Goal: Information Seeking & Learning: Learn about a topic

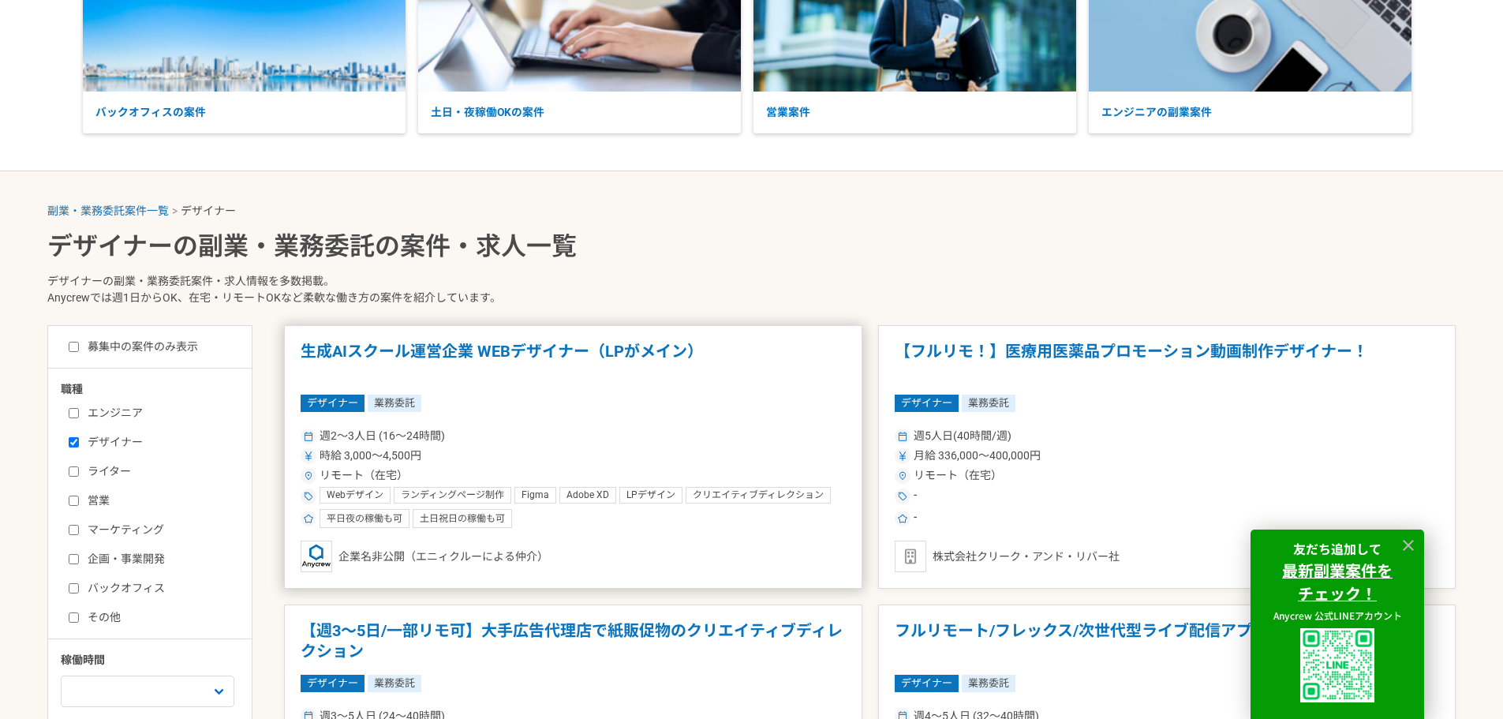
scroll to position [316, 0]
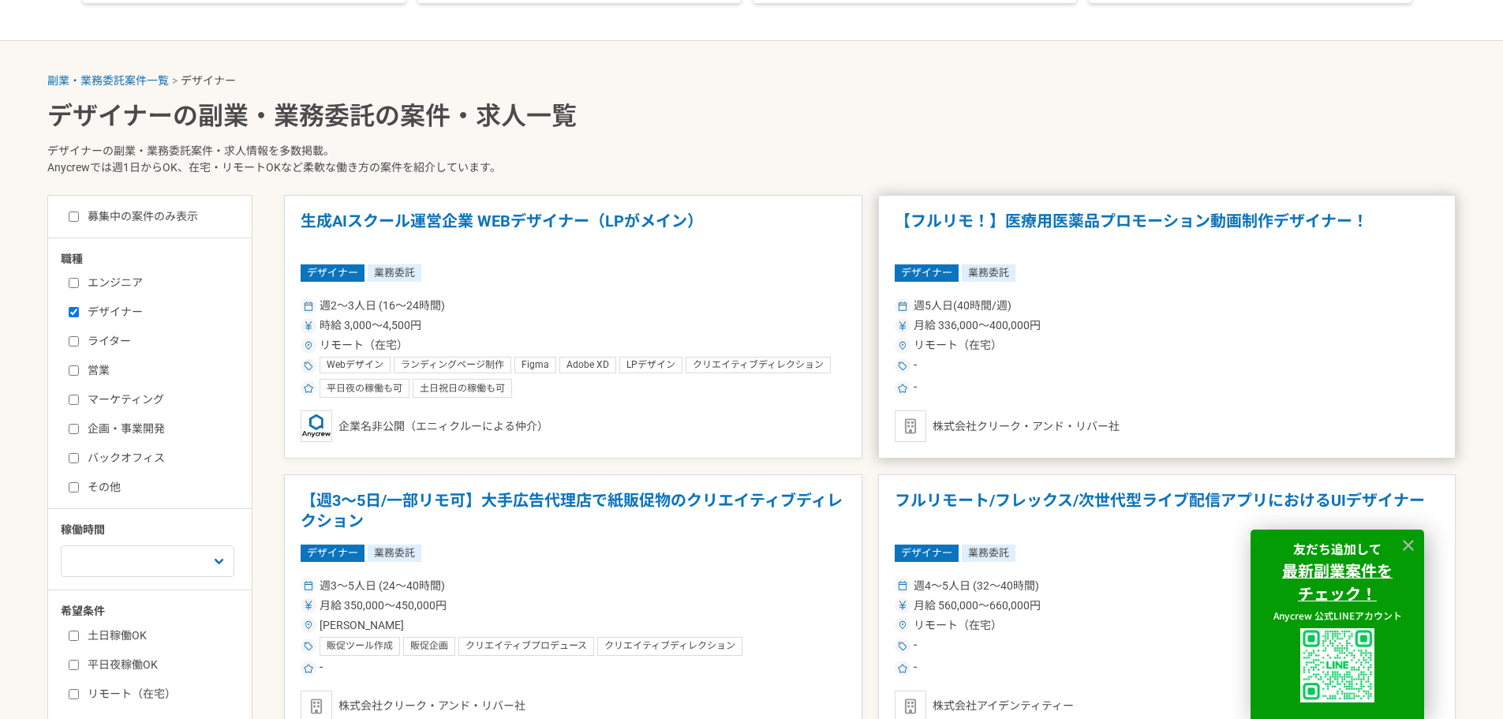
click at [1066, 228] on h1 "【フルリモ！】医療用医薬品プロモーション動画制作デザイナー！" at bounding box center [1167, 232] width 545 height 40
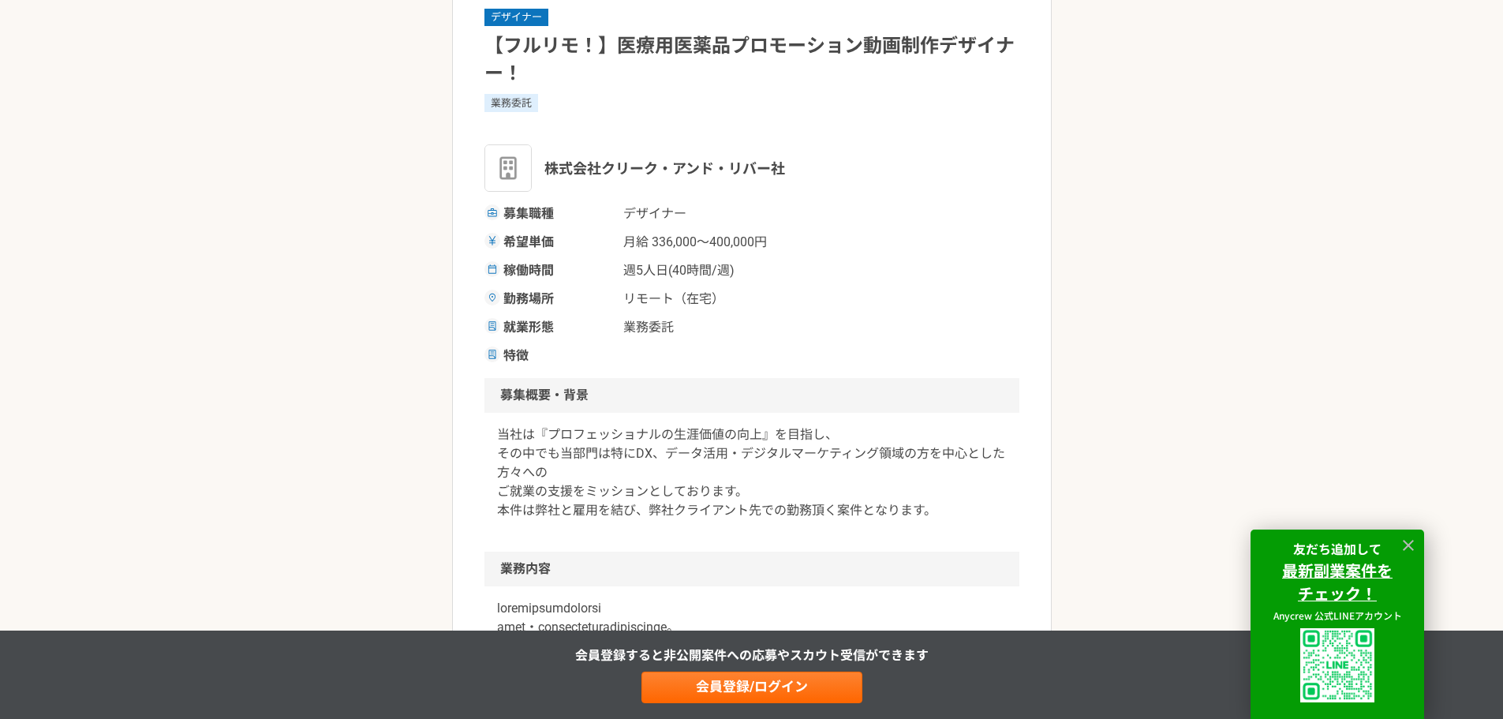
scroll to position [237, 0]
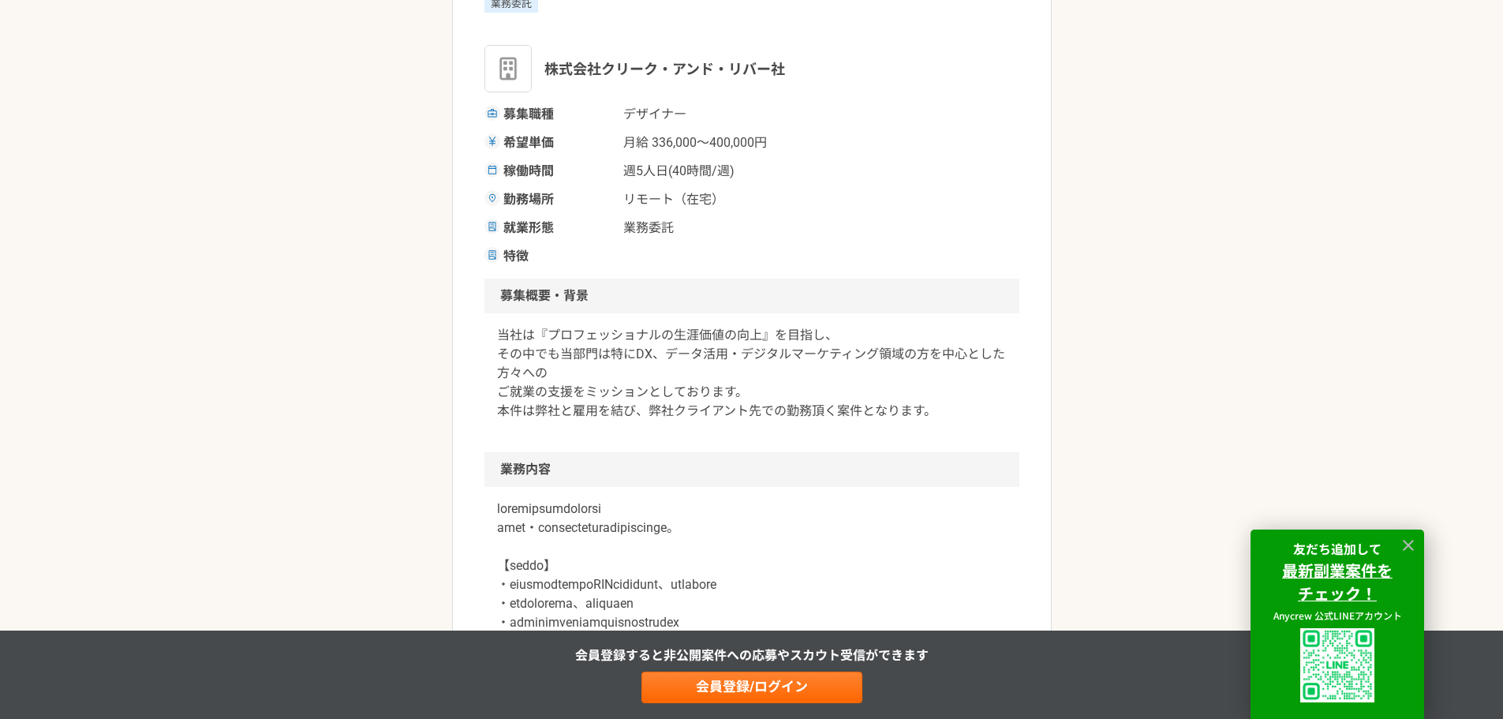
click at [988, 233] on div "就業形態 業務委託" at bounding box center [752, 228] width 535 height 19
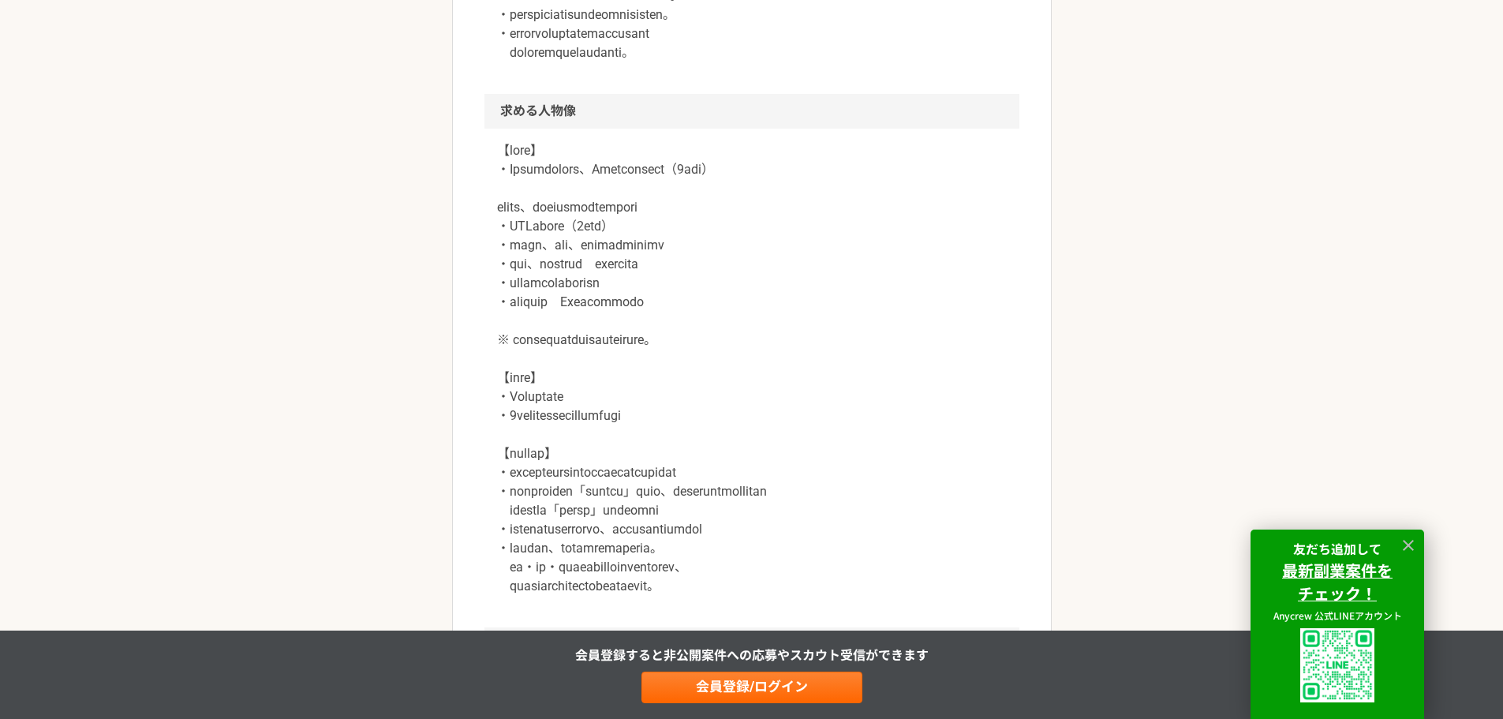
scroll to position [1105, 0]
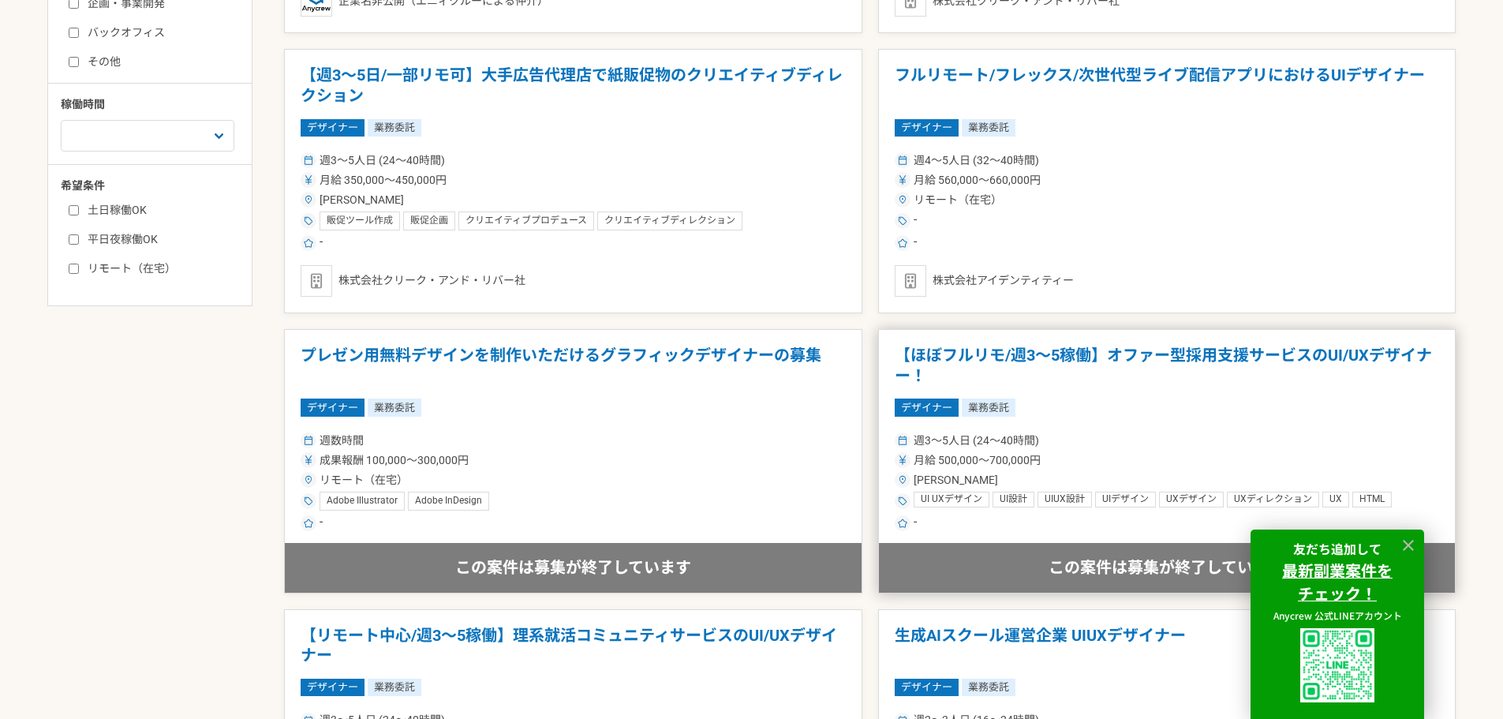
scroll to position [658, 0]
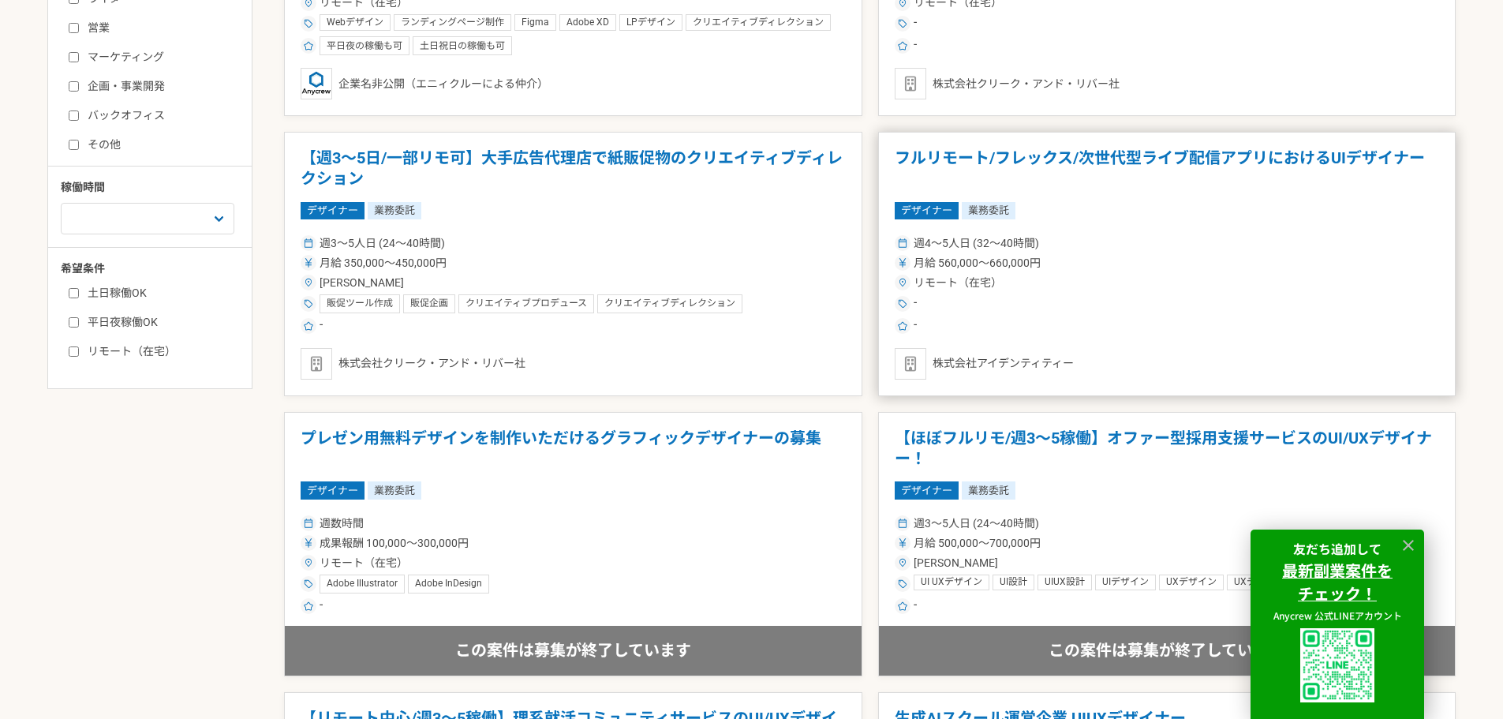
click at [982, 181] on h1 "フルリモート/フレックス/次世代型ライブ配信アプリにおけるUIデザイナー" at bounding box center [1167, 168] width 545 height 40
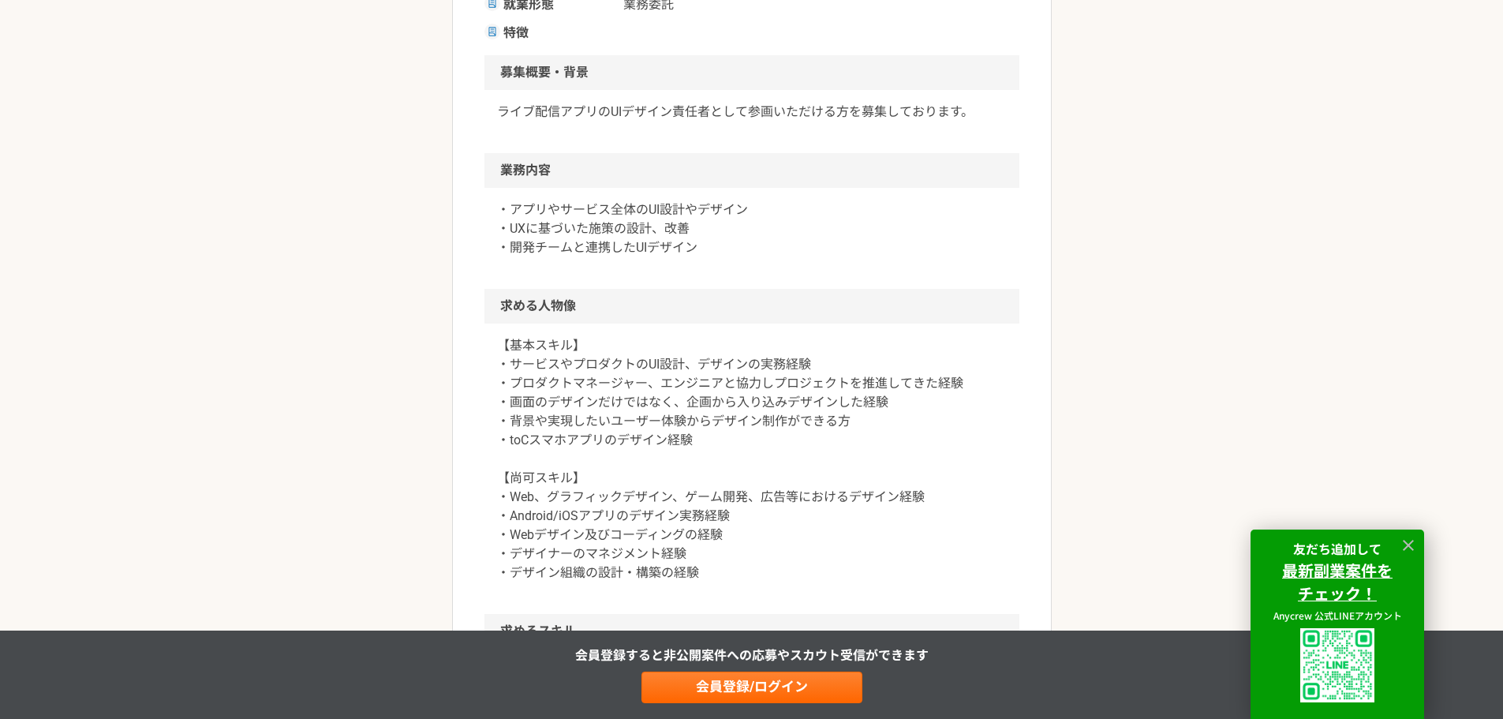
scroll to position [474, 0]
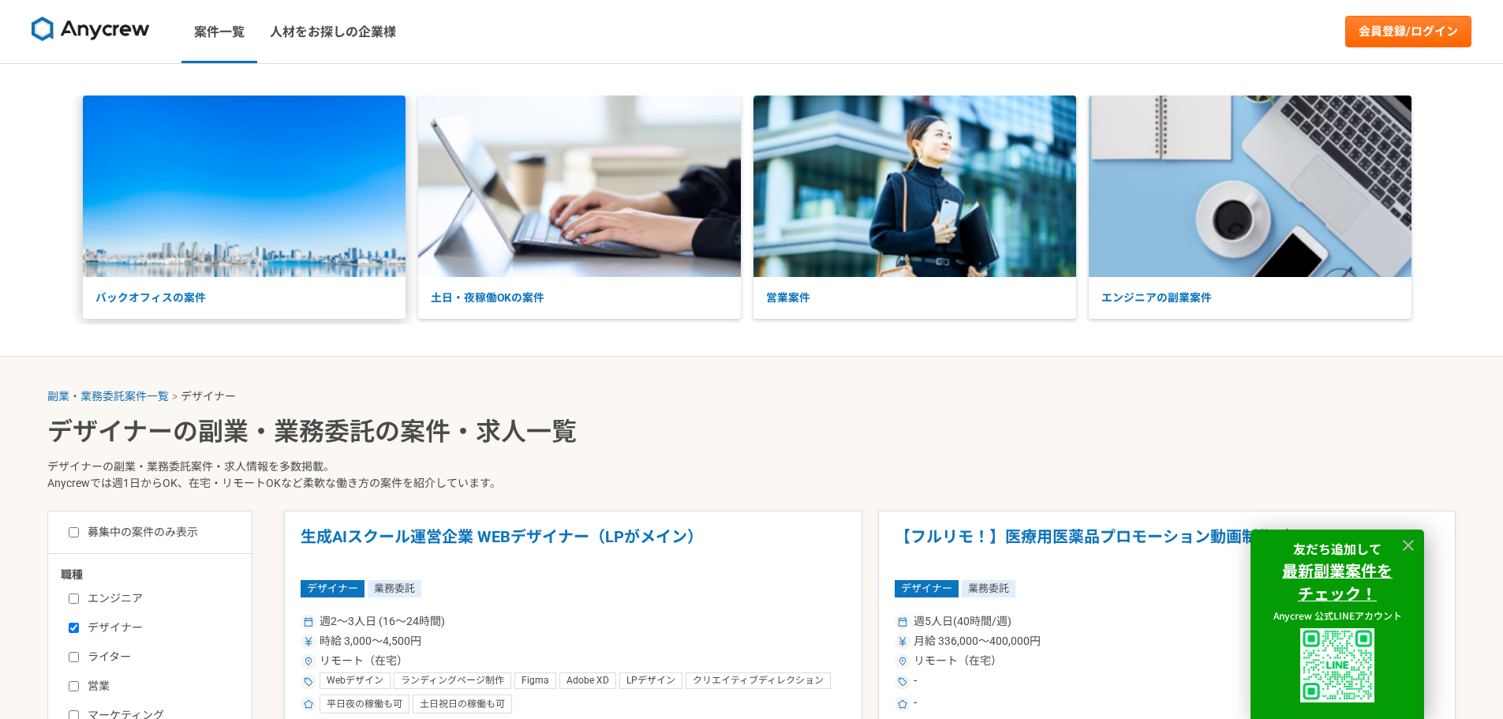
drag, startPoint x: 186, startPoint y: 426, endPoint x: 189, endPoint y: 213, distance: 213.1
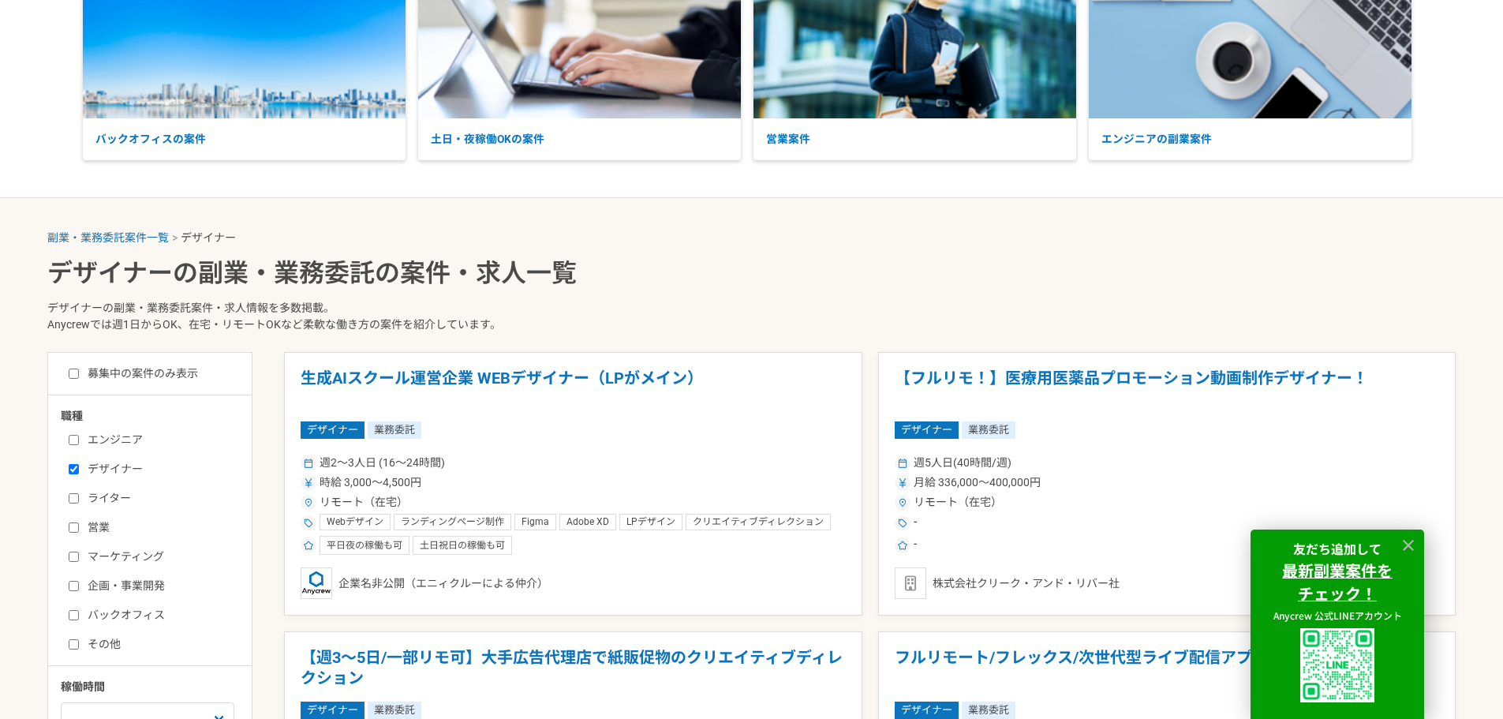
scroll to position [316, 0]
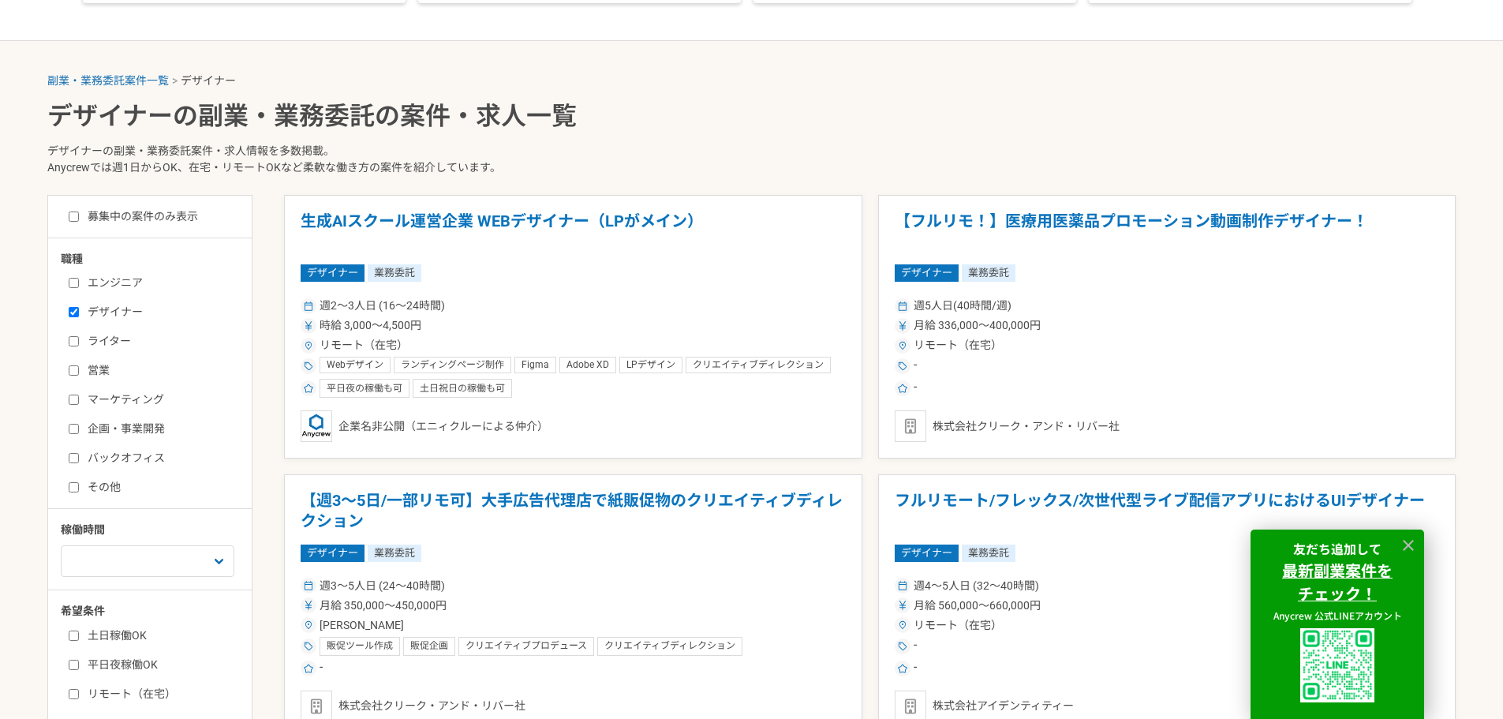
click at [120, 316] on label "デザイナー" at bounding box center [160, 312] width 182 height 17
click at [79, 316] on input "デザイナー" at bounding box center [74, 312] width 10 height 10
checkbox input "false"
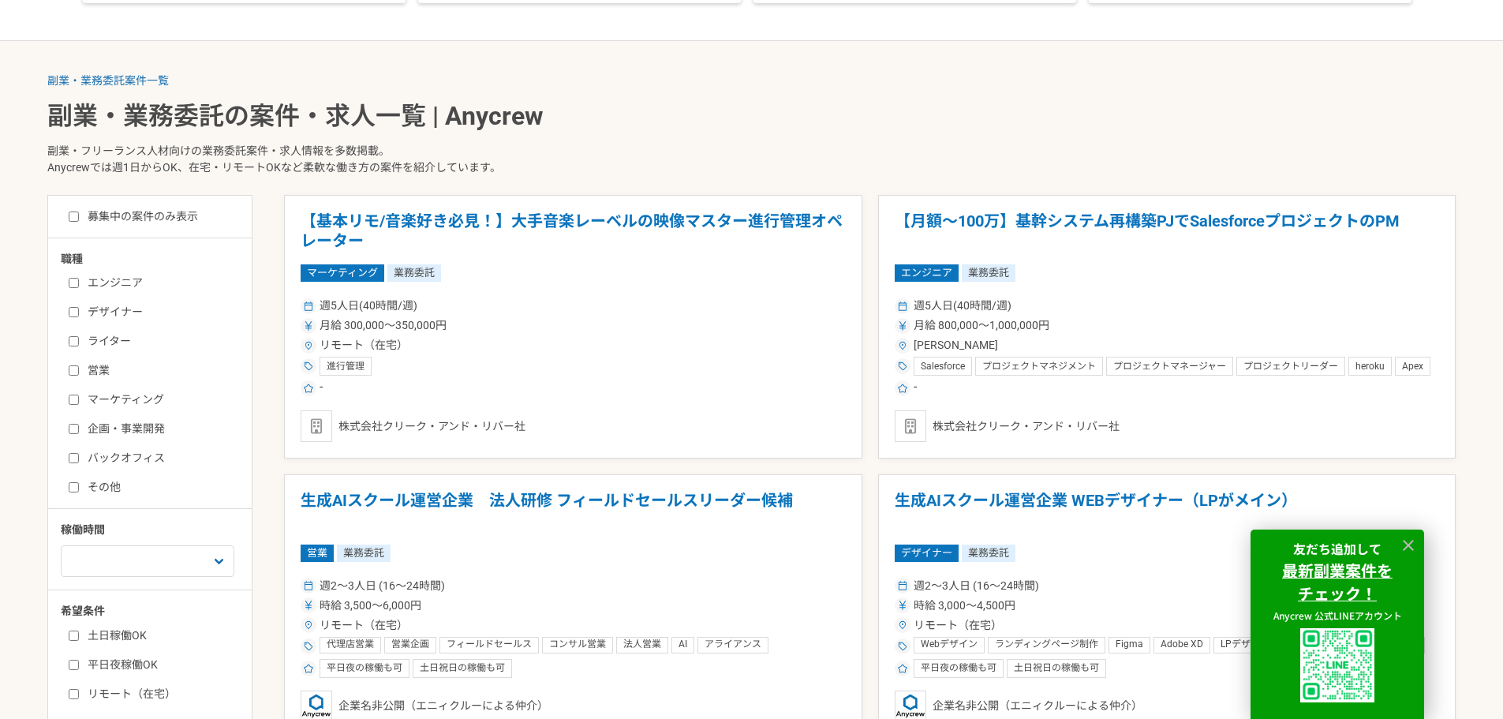
click at [99, 485] on label "その他" at bounding box center [160, 487] width 182 height 17
click at [79, 485] on input "その他" at bounding box center [74, 487] width 10 height 10
checkbox input "true"
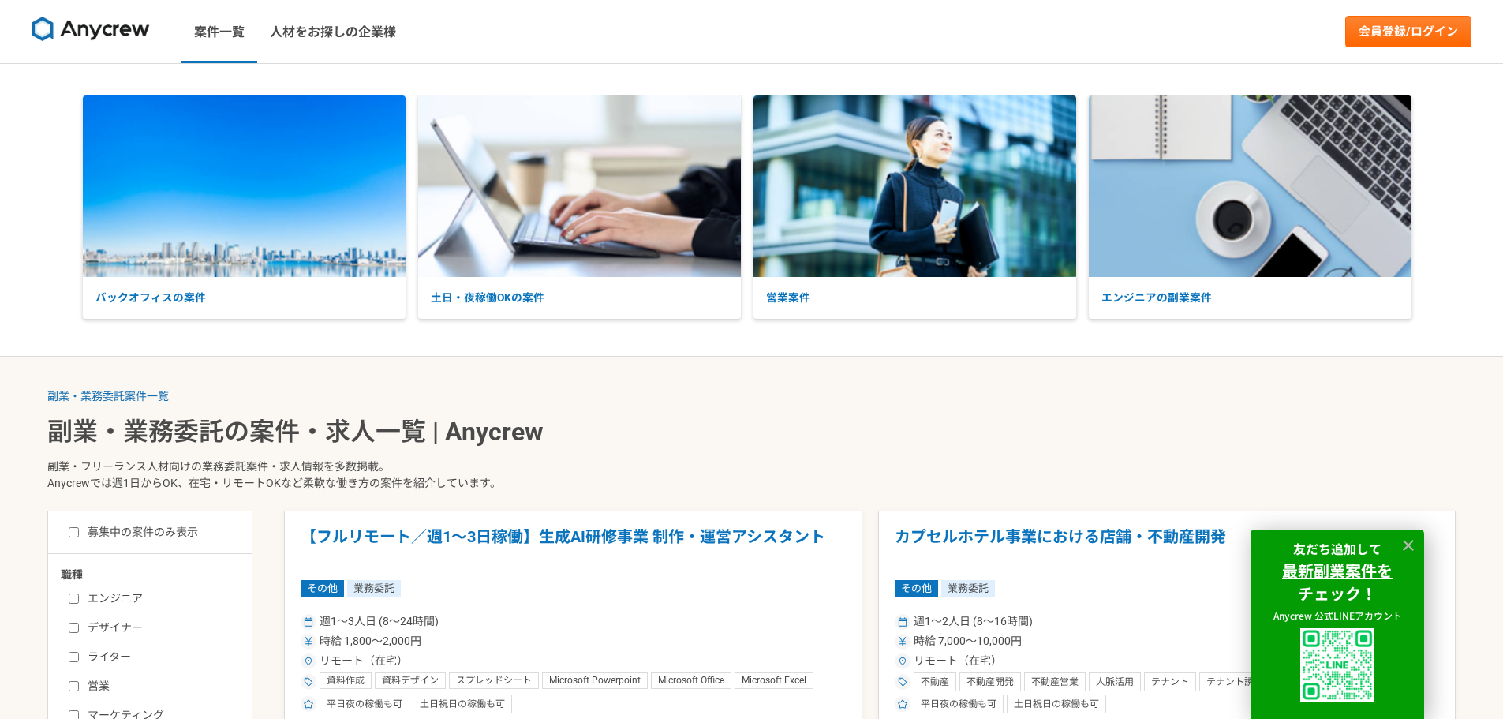
drag, startPoint x: 200, startPoint y: 459, endPoint x: 252, endPoint y: 117, distance: 345.5
click at [160, 538] on label "募集中の案件のみ表示" at bounding box center [133, 532] width 129 height 17
click at [79, 537] on input "募集中の案件のみ表示" at bounding box center [74, 532] width 10 height 10
checkbox input "true"
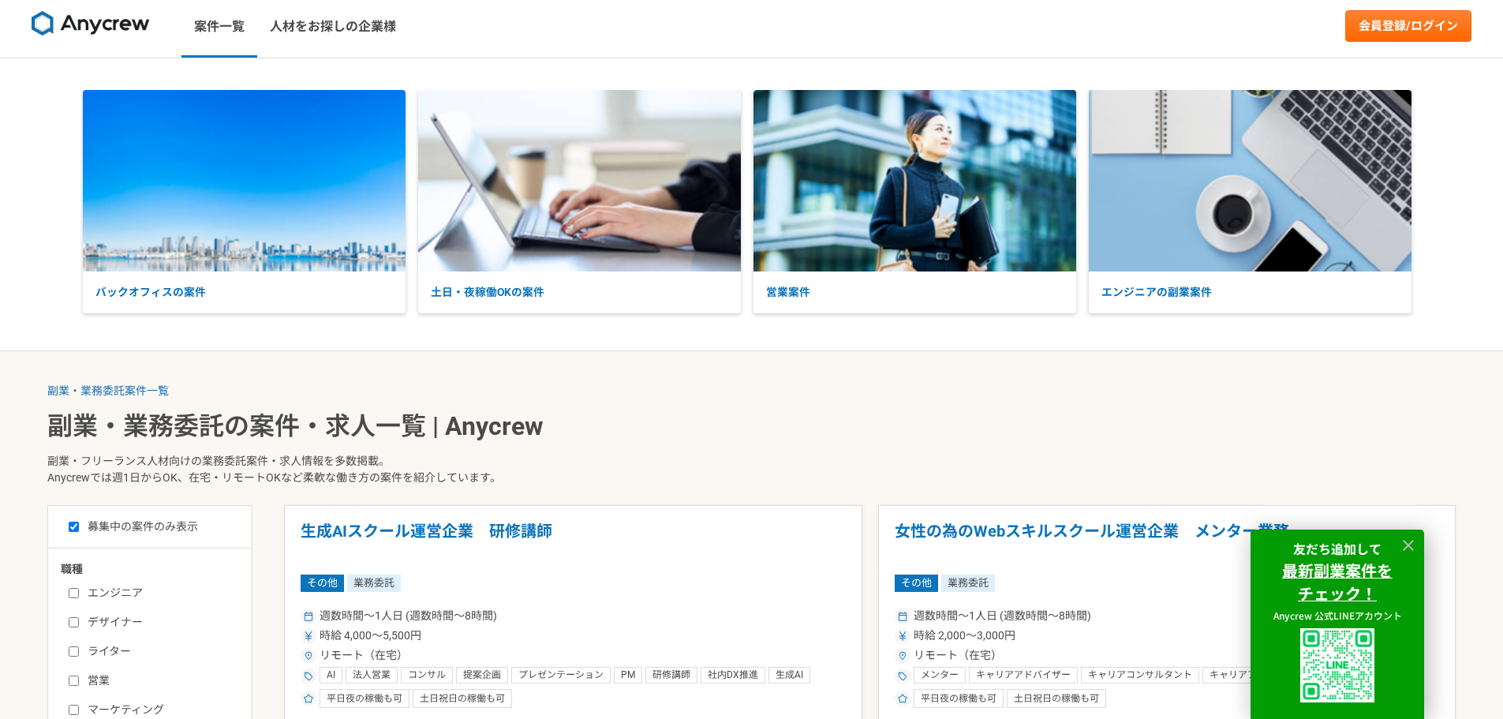
scroll to position [395, 0]
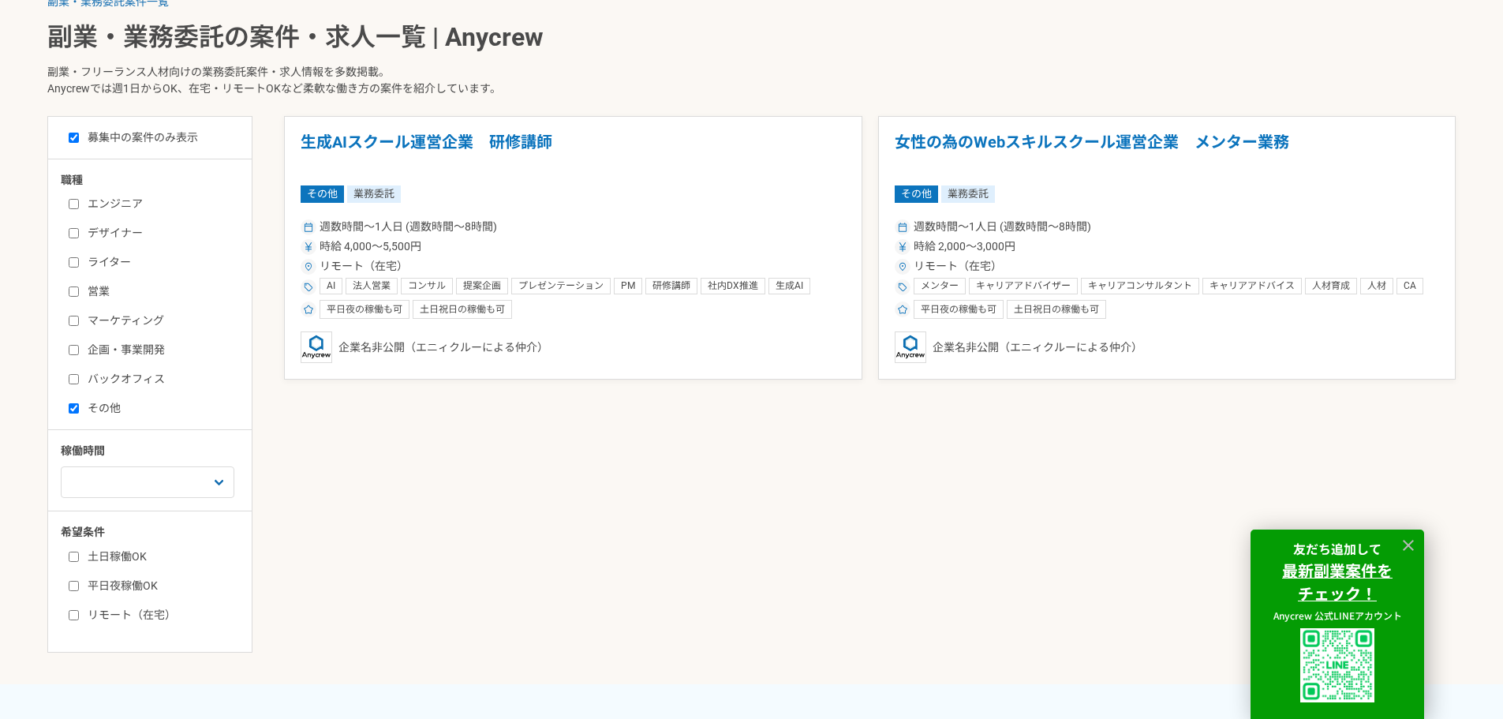
click at [119, 399] on div "エンジニア デザイナー ライター 営業 マーケティング 企画・事業開発 バックオフィス その他" at bounding box center [155, 304] width 189 height 226
click at [116, 403] on label "その他" at bounding box center [160, 408] width 182 height 17
click at [79, 403] on input "その他" at bounding box center [74, 408] width 10 height 10
checkbox input "false"
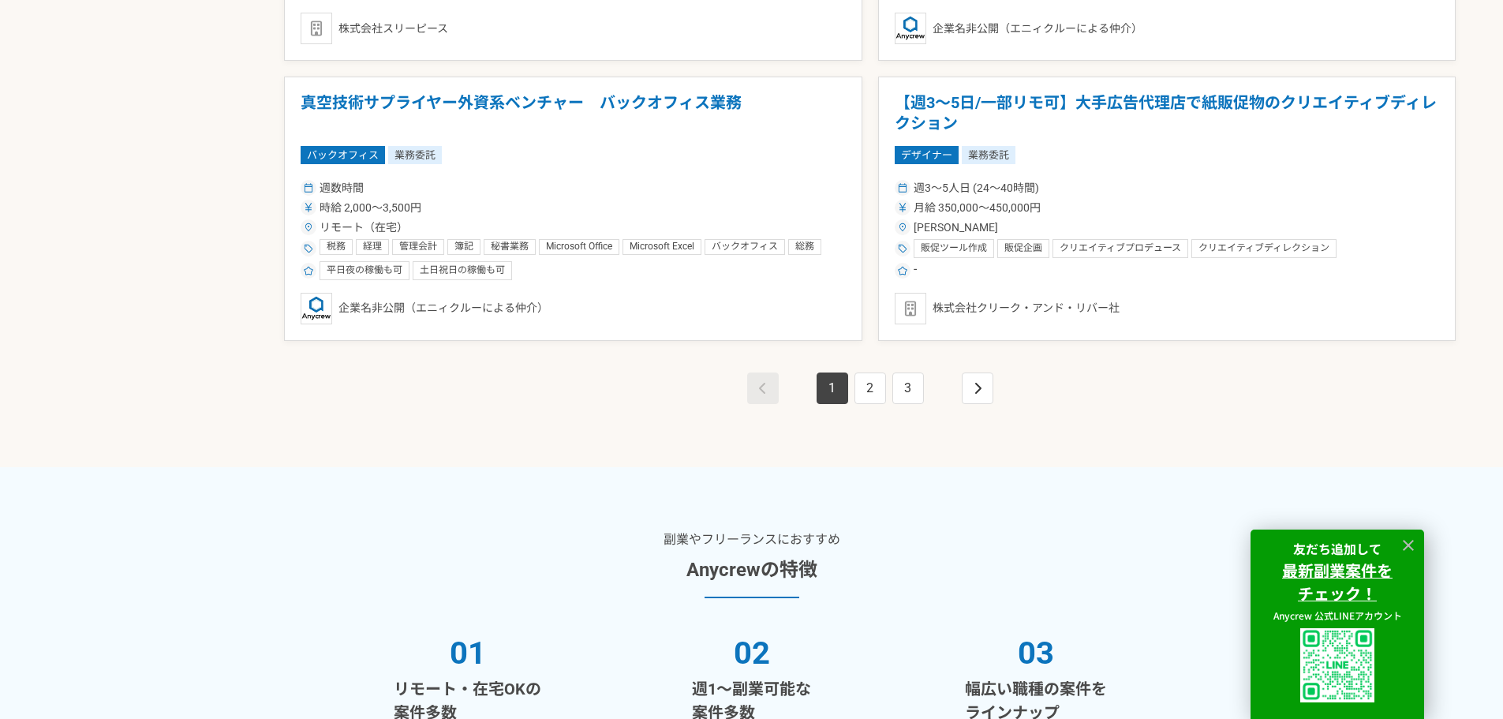
scroll to position [3157, 0]
